Goal: Information Seeking & Learning: Learn about a topic

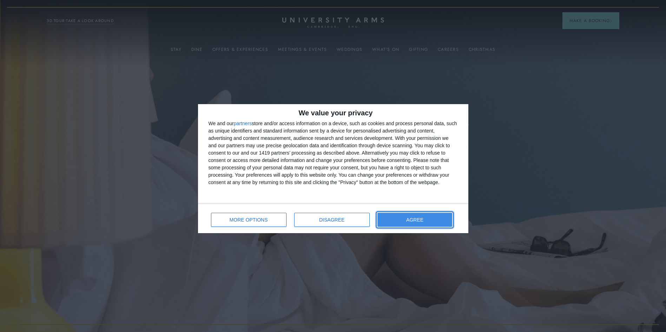
click at [420, 216] on button "AGREE" at bounding box center [414, 220] width 75 height 14
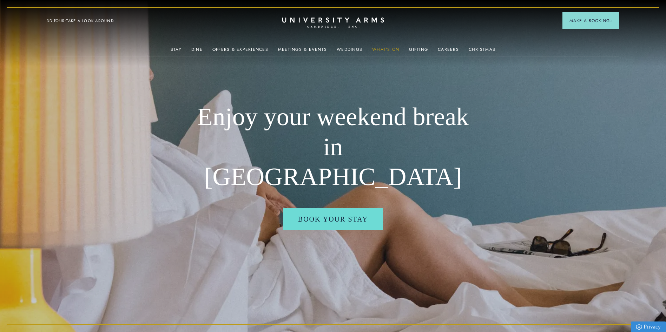
click at [383, 47] on link "What's On" at bounding box center [385, 51] width 27 height 9
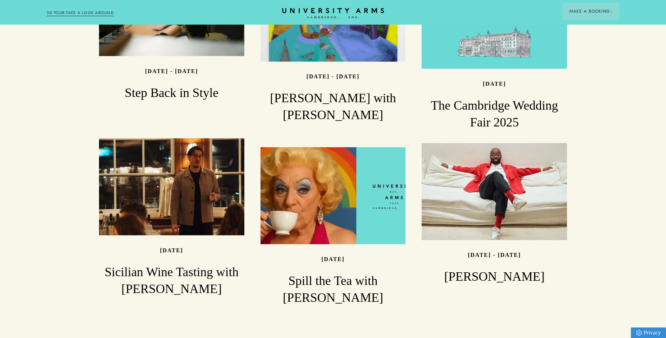
scroll to position [878, 0]
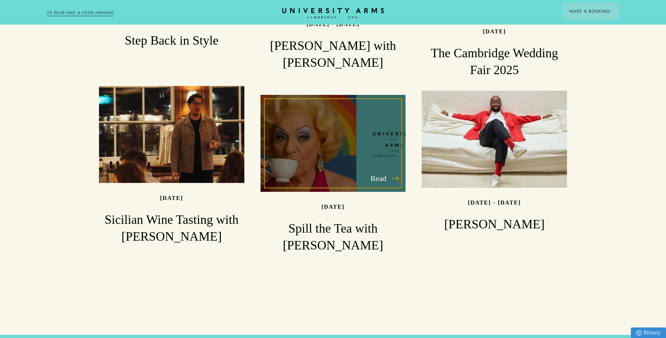
click at [347, 125] on div "Read" at bounding box center [332, 143] width 145 height 97
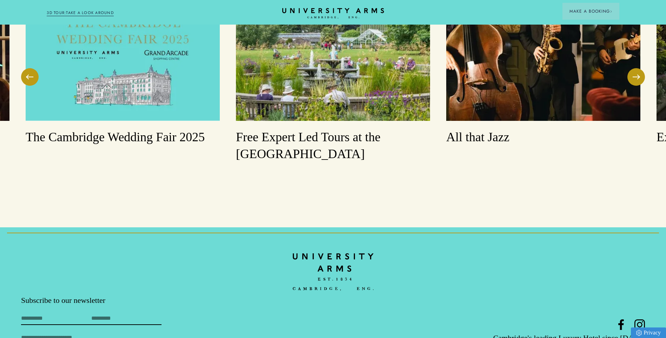
scroll to position [878, 0]
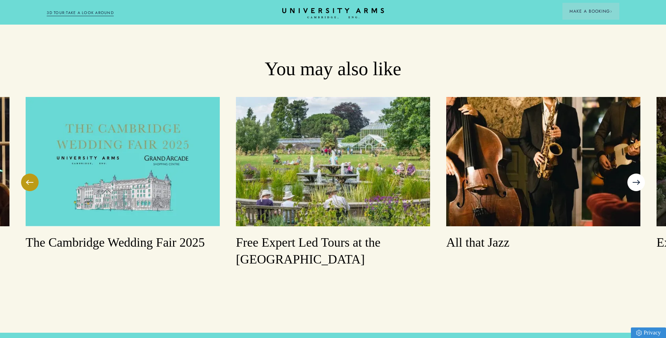
click at [635, 173] on button at bounding box center [636, 182] width 18 height 18
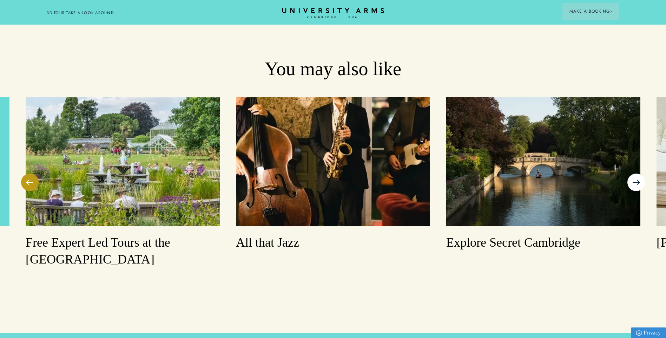
click at [635, 173] on button at bounding box center [636, 182] width 18 height 18
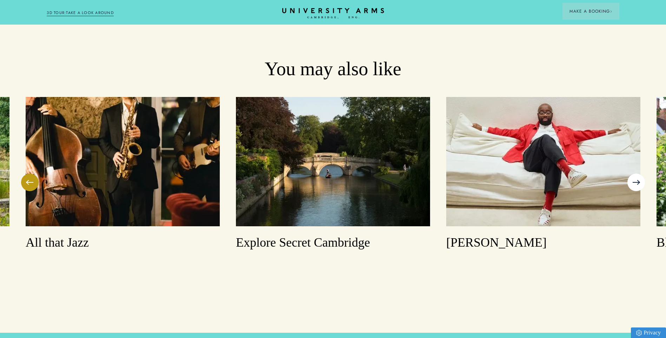
click at [635, 173] on button at bounding box center [636, 182] width 18 height 18
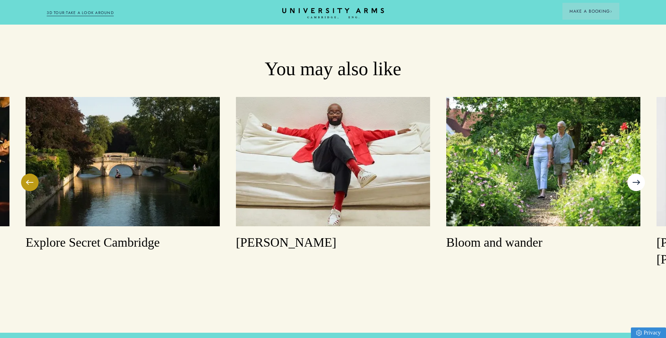
click at [635, 173] on button at bounding box center [636, 182] width 18 height 18
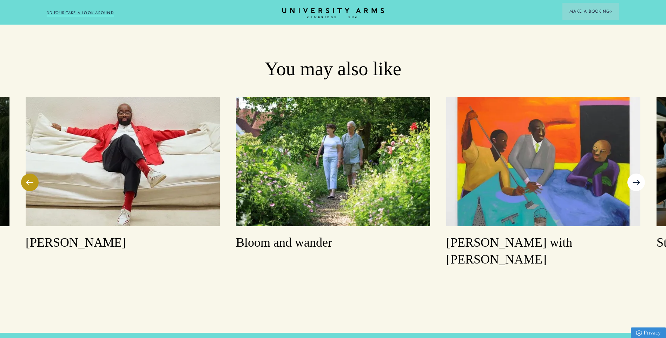
click at [635, 173] on button at bounding box center [636, 182] width 18 height 18
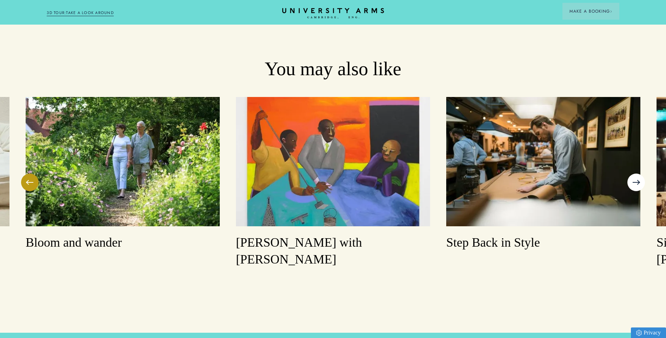
click at [635, 173] on button at bounding box center [636, 182] width 18 height 18
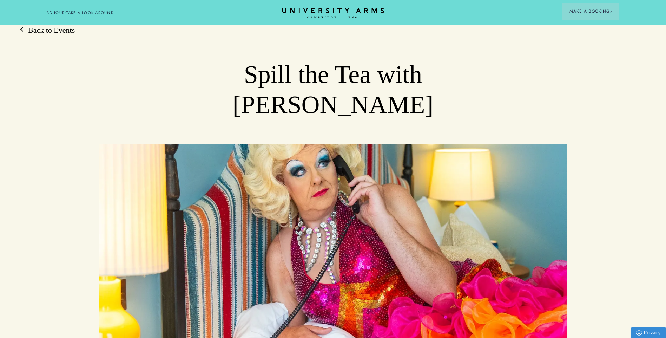
scroll to position [0, 0]
